Goal: Find specific page/section: Find specific page/section

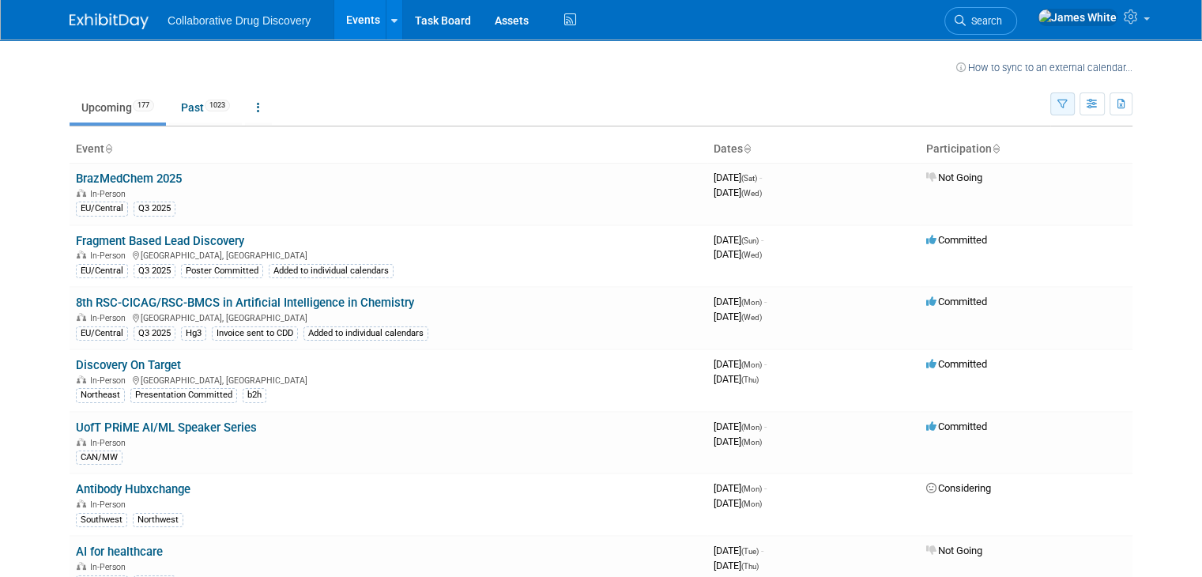
click at [1075, 113] on button "button" at bounding box center [1063, 103] width 25 height 23
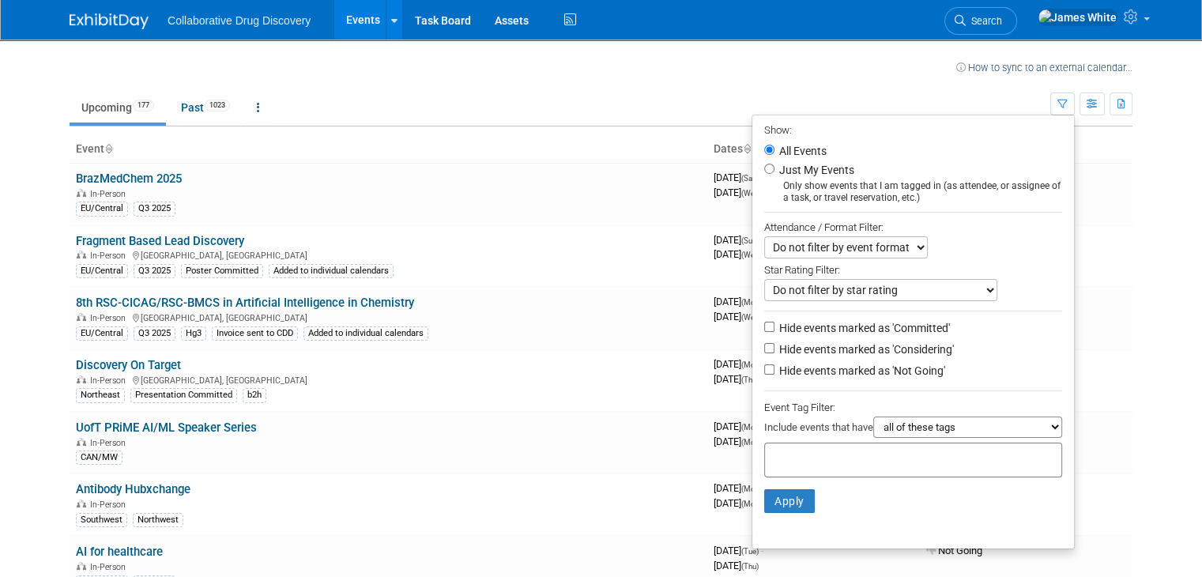
click at [775, 175] on li "Just My Events Only show events that I am tagged in (as attendee, or assignee o…" at bounding box center [914, 181] width 322 height 43
click at [775, 172] on input "Just My Events" at bounding box center [770, 169] width 10 height 10
radio input "true"
click at [806, 508] on button "Apply" at bounding box center [790, 501] width 51 height 24
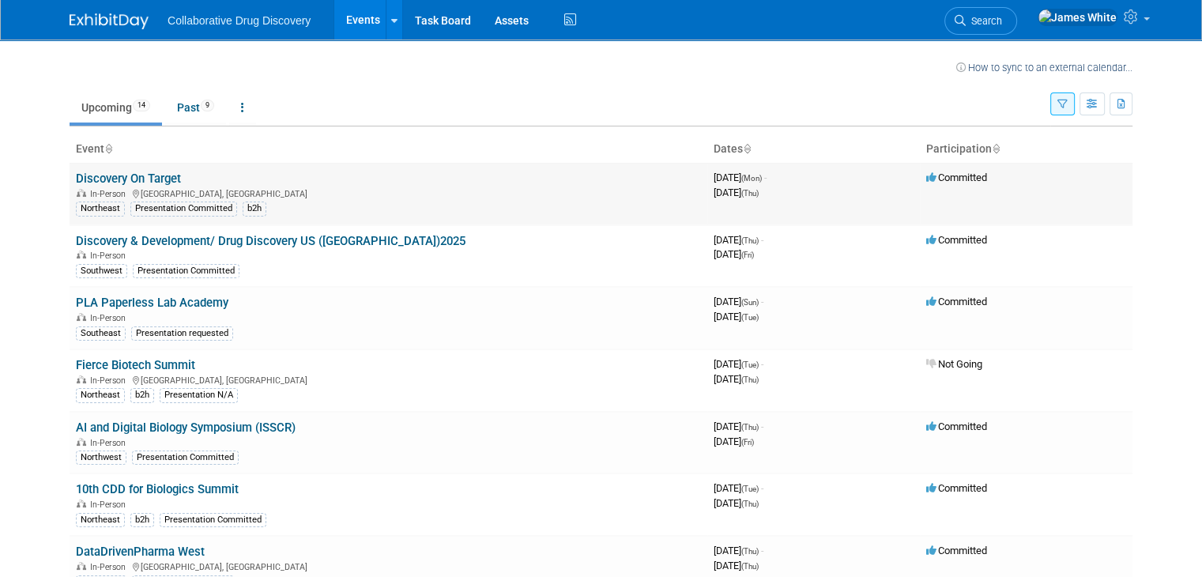
click at [133, 178] on link "Discovery On Target" at bounding box center [128, 179] width 105 height 14
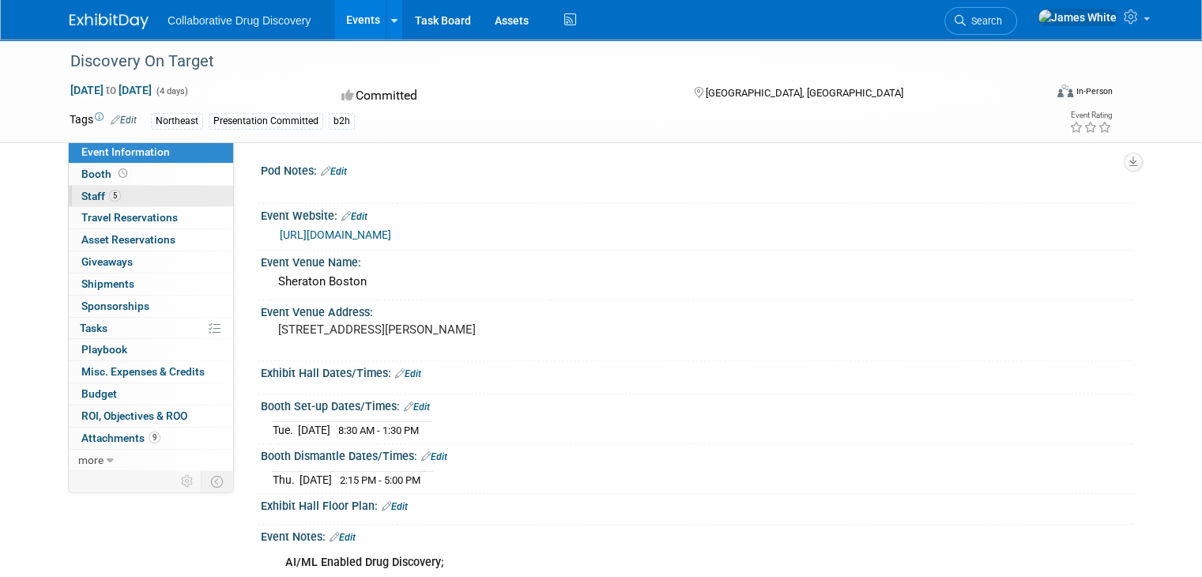
click at [120, 197] on link "5 Staff 5" at bounding box center [151, 196] width 164 height 21
